Goal: Task Accomplishment & Management: Use online tool/utility

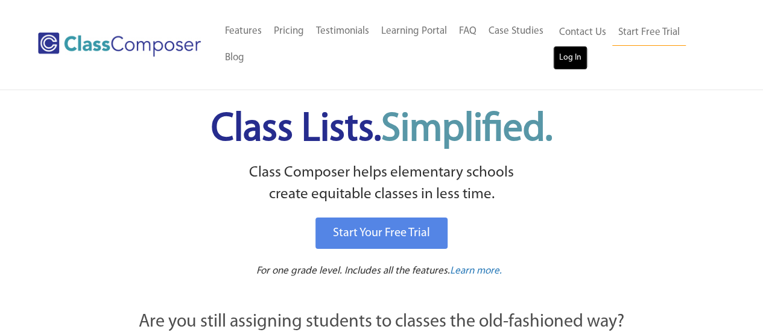
click at [573, 60] on link "Log In" at bounding box center [570, 58] width 34 height 24
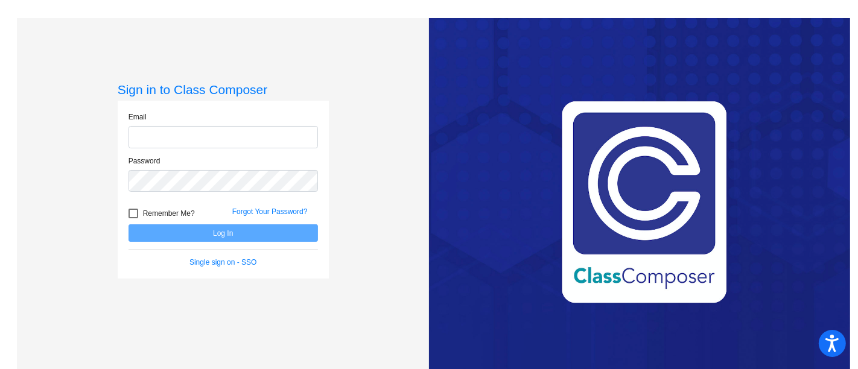
type input "katherib@psdschools.org"
click at [172, 230] on button "Log In" at bounding box center [222, 232] width 189 height 17
